Goal: Information Seeking & Learning: Check status

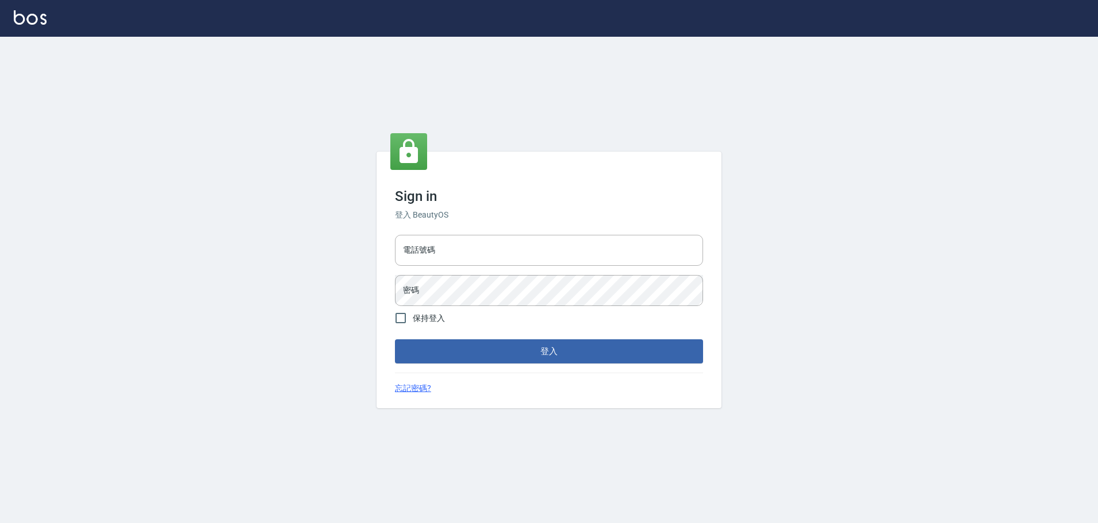
type input "25153595"
type input "9990001234567"
click at [512, 352] on button "登入" at bounding box center [552, 352] width 308 height 24
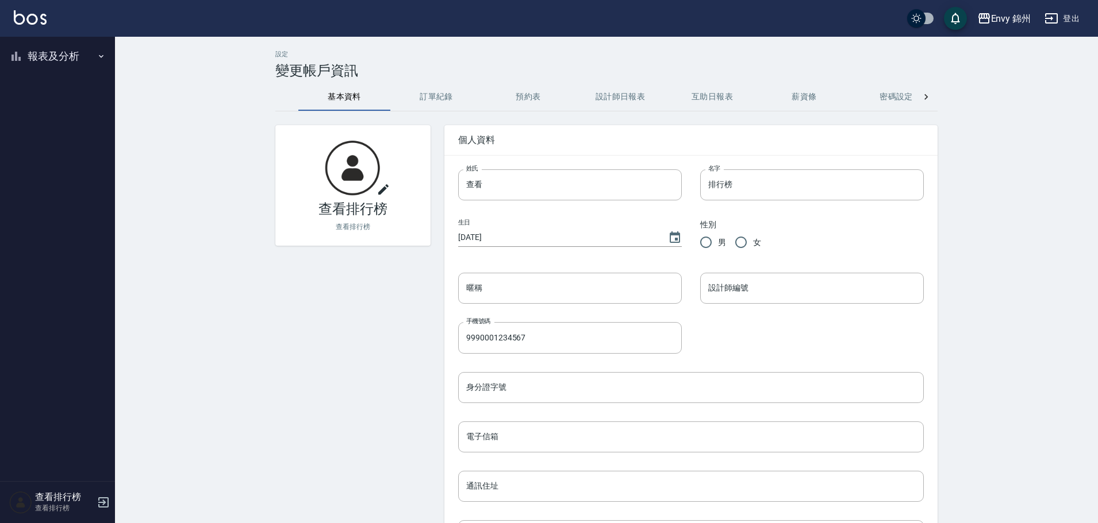
click at [45, 45] on button "報表及分析" at bounding box center [58, 56] width 106 height 30
click at [83, 141] on link "設計師排行榜" at bounding box center [58, 142] width 106 height 26
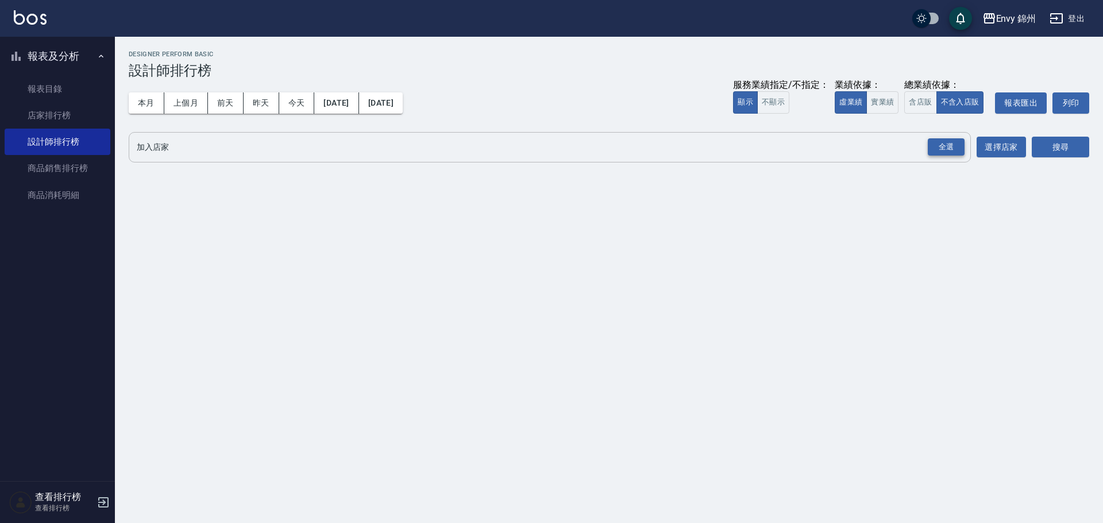
click at [949, 148] on div "全選" at bounding box center [946, 147] width 37 height 18
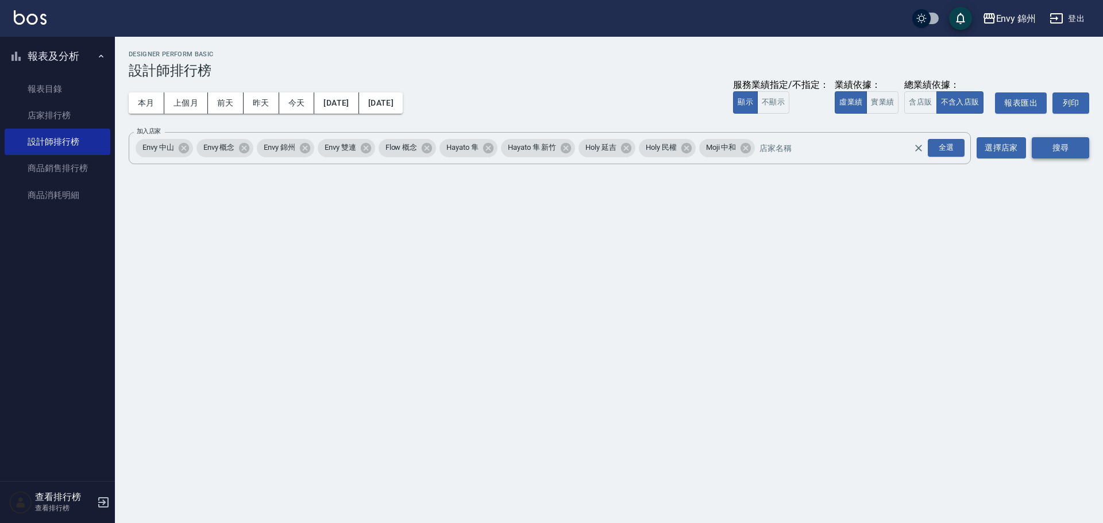
click at [1075, 138] on button "搜尋" at bounding box center [1060, 147] width 57 height 21
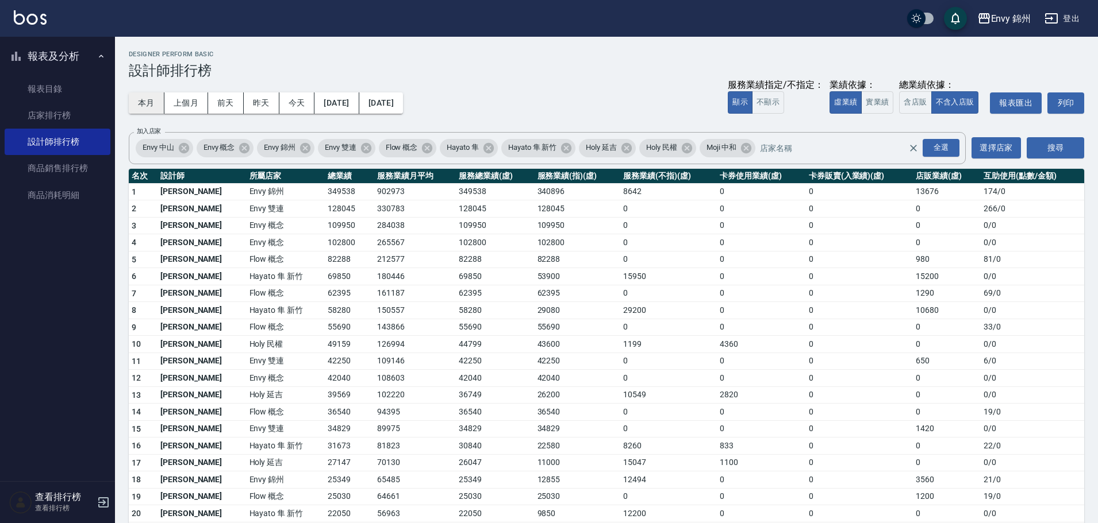
click at [148, 103] on button "本月" at bounding box center [147, 103] width 36 height 21
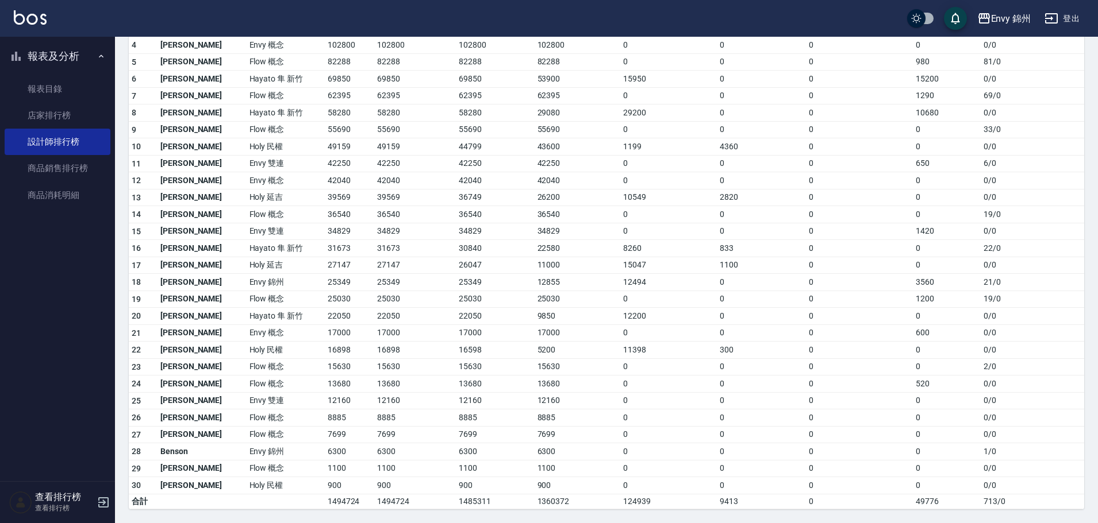
scroll to position [25, 0]
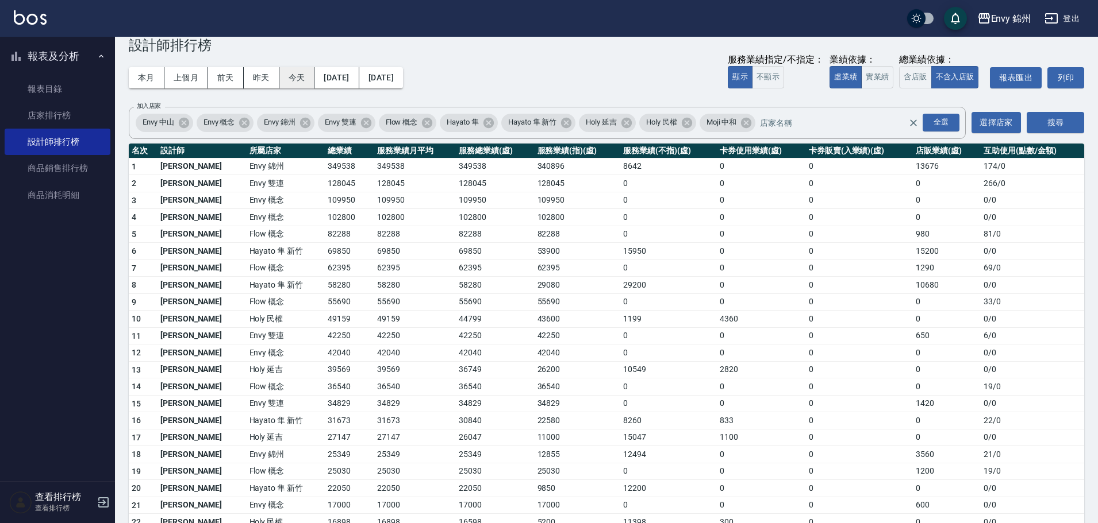
click at [295, 77] on button "今天" at bounding box center [297, 77] width 36 height 21
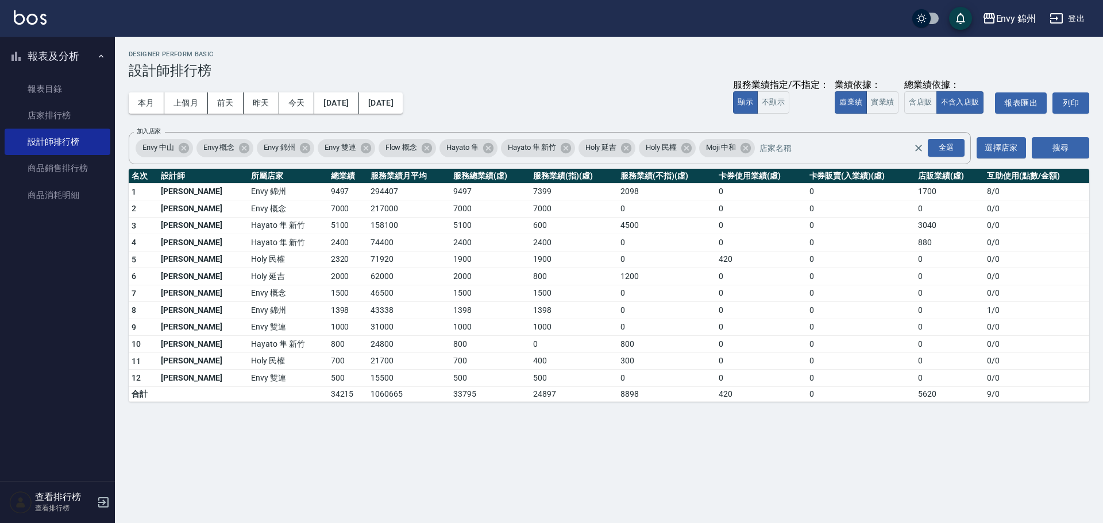
click at [1088, 9] on button "登出" at bounding box center [1067, 18] width 44 height 21
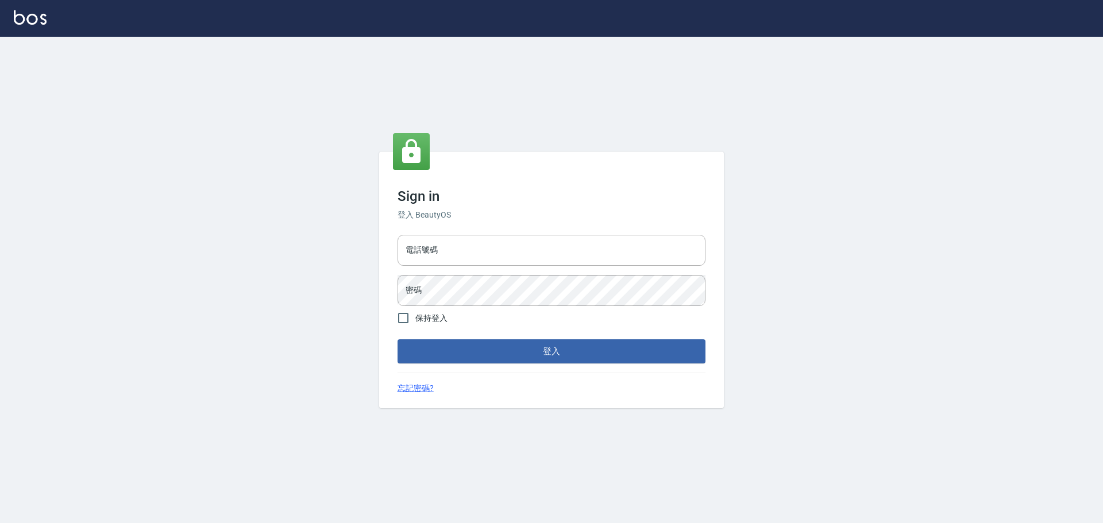
type input "9990001234567"
click at [536, 349] on button "登入" at bounding box center [552, 352] width 308 height 24
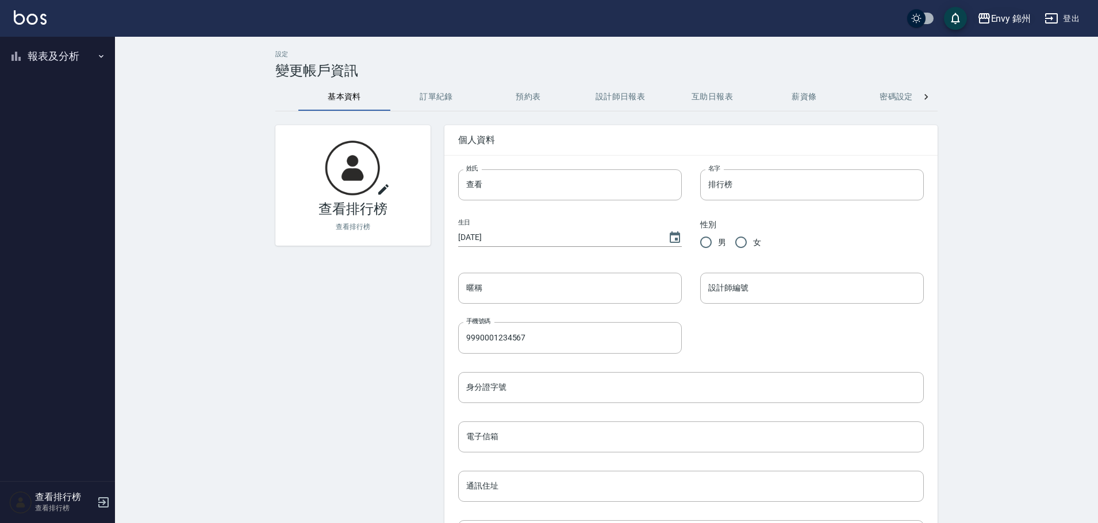
click at [1009, 11] on div "Envy 錦州" at bounding box center [1011, 18] width 40 height 14
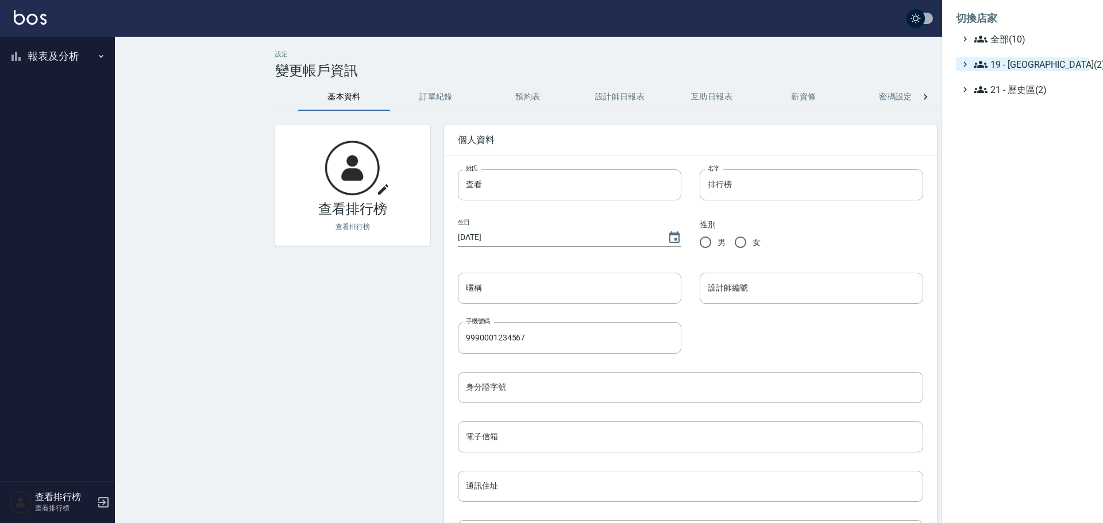
click at [1014, 60] on span "19 - 新城區(2)" at bounding box center [1029, 64] width 111 height 14
click at [1020, 86] on div "19.01 - 新城區 (3) 19.02 - ENVY(5)" at bounding box center [1029, 87] width 122 height 33
click at [1035, 81] on span "19.01 - 新城區 (3)" at bounding box center [1034, 78] width 99 height 14
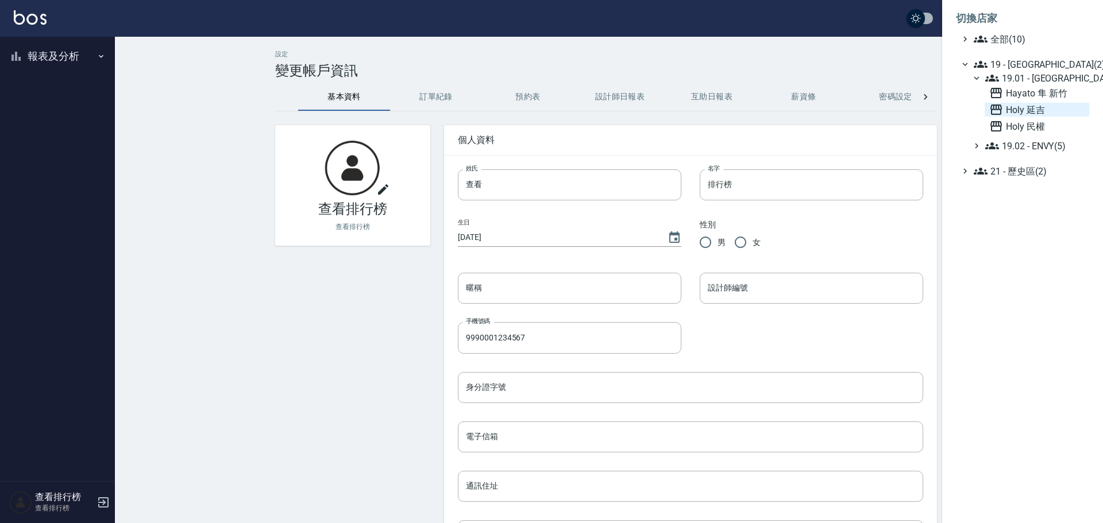
click at [1032, 113] on span "Holy 延吉" at bounding box center [1037, 110] width 95 height 14
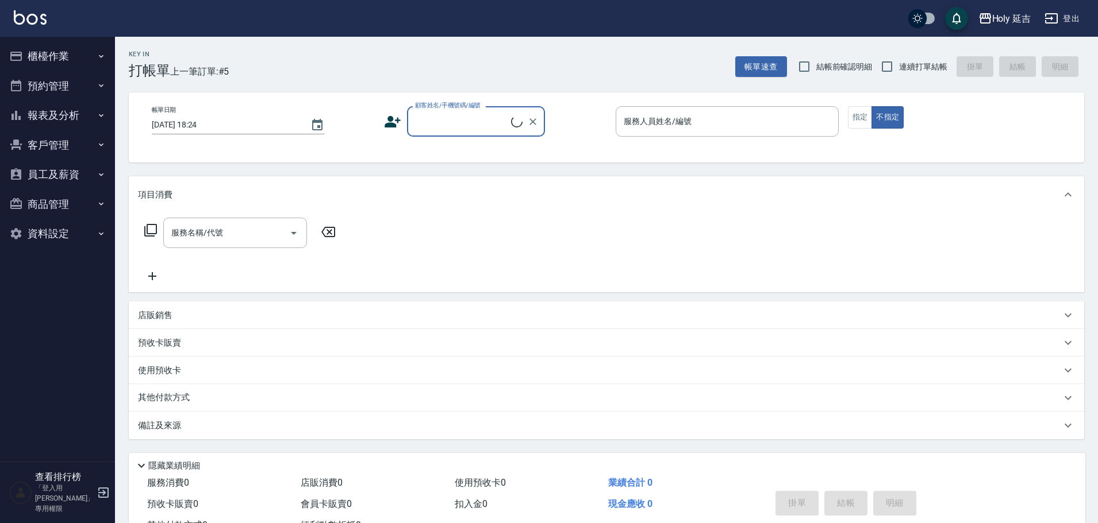
click at [82, 110] on button "報表及分析" at bounding box center [58, 116] width 106 height 30
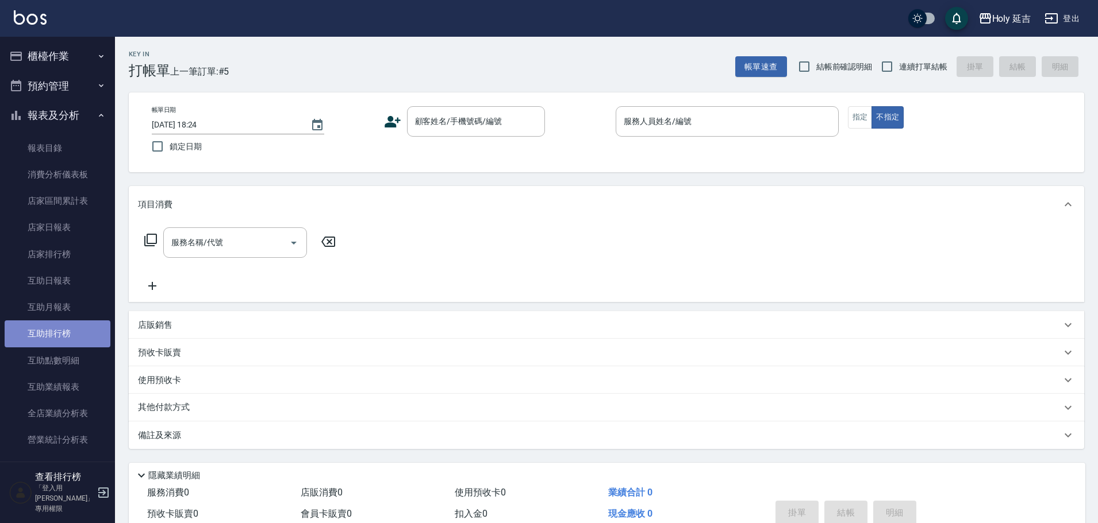
click at [75, 333] on link "互助排行榜" at bounding box center [58, 334] width 106 height 26
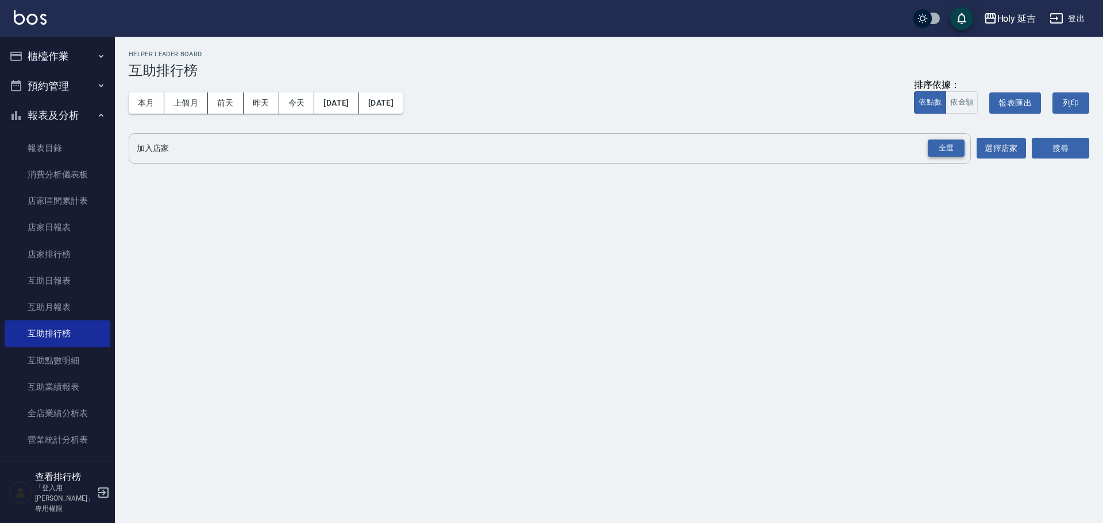
click at [954, 154] on div "全選" at bounding box center [946, 149] width 37 height 18
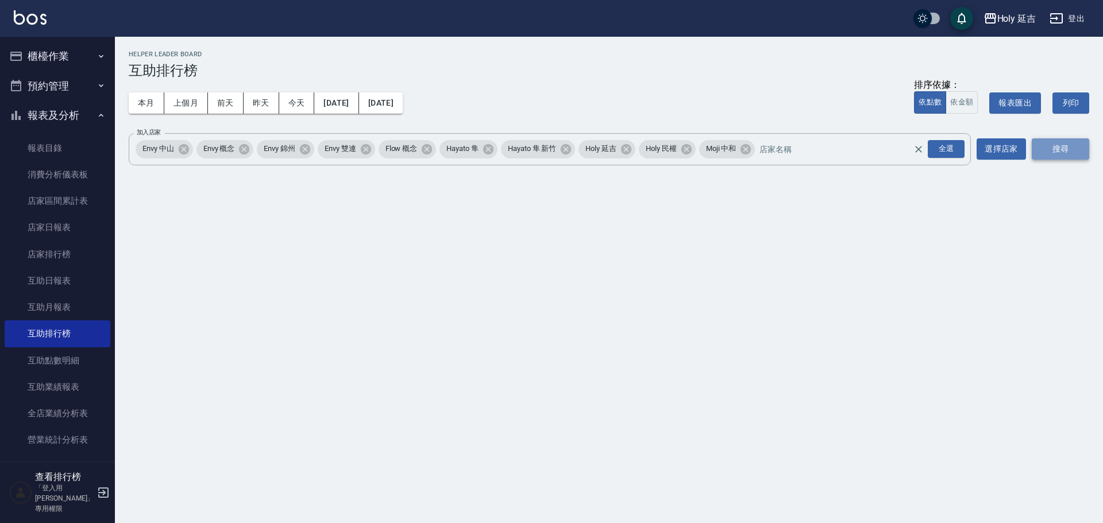
click at [1037, 145] on button "搜尋" at bounding box center [1060, 148] width 57 height 21
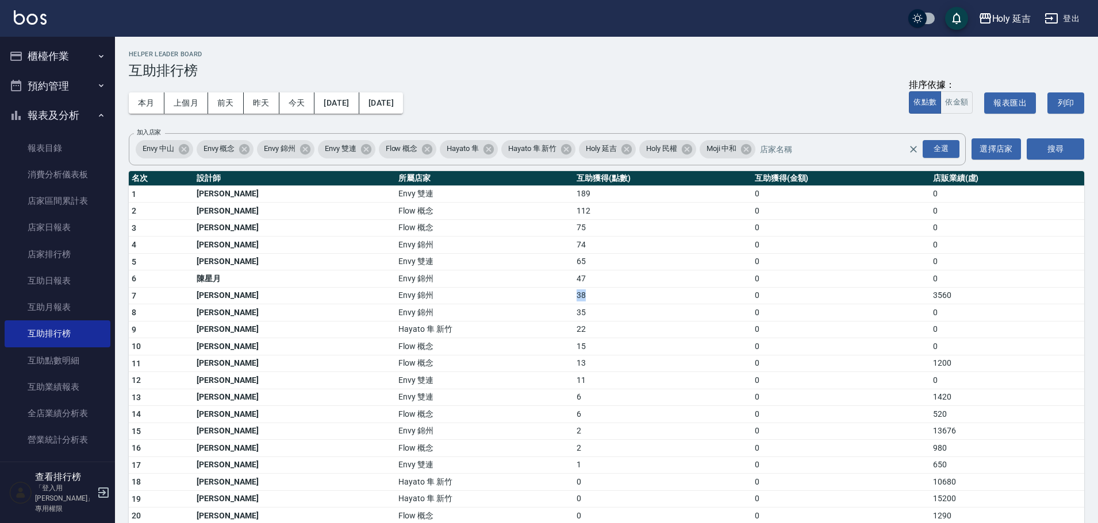
drag, startPoint x: 469, startPoint y: 296, endPoint x: 541, endPoint y: 294, distance: 72.4
click at [540, 294] on tr "7 潘昀廷 Envy 錦州 38 0 3560" at bounding box center [606, 295] width 955 height 17
drag, startPoint x: 536, startPoint y: 251, endPoint x: 497, endPoint y: 252, distance: 39.1
click at [573, 251] on td "74" at bounding box center [662, 245] width 178 height 17
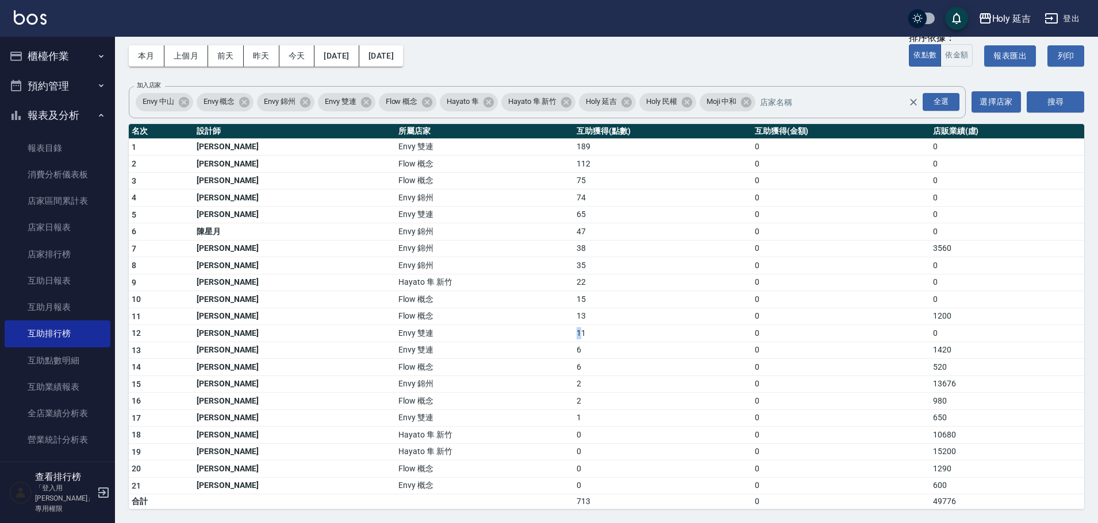
drag, startPoint x: 503, startPoint y: 328, endPoint x: 479, endPoint y: 317, distance: 26.7
click at [514, 328] on tr "12 葉莉娜 Envy 雙連 11 0 0" at bounding box center [606, 333] width 955 height 17
click at [48, 66] on button "櫃檯作業" at bounding box center [58, 56] width 106 height 30
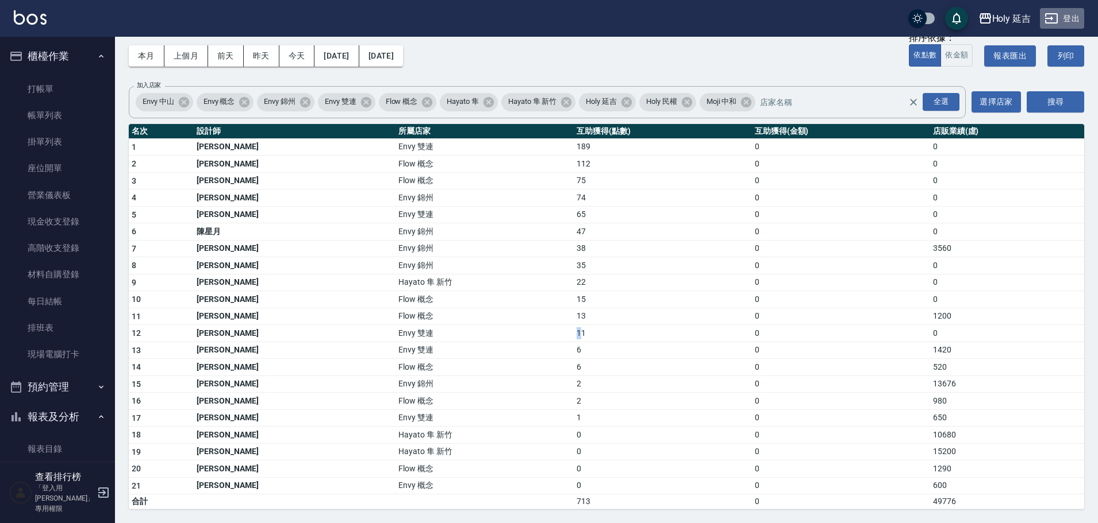
click at [1073, 26] on button "登出" at bounding box center [1062, 18] width 44 height 21
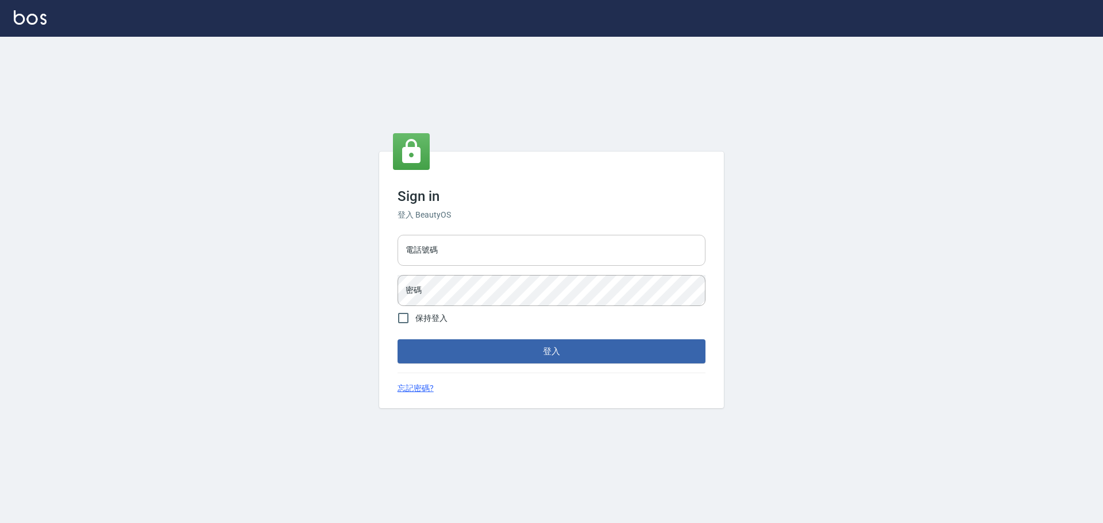
drag, startPoint x: 502, startPoint y: 253, endPoint x: 508, endPoint y: 251, distance: 6.2
click at [503, 253] on input "電話號碼" at bounding box center [552, 250] width 308 height 31
click at [509, 263] on input "9990001234567" at bounding box center [552, 250] width 308 height 31
type input "25153595"
click at [557, 353] on button "登入" at bounding box center [552, 352] width 308 height 24
